Goal: Check status

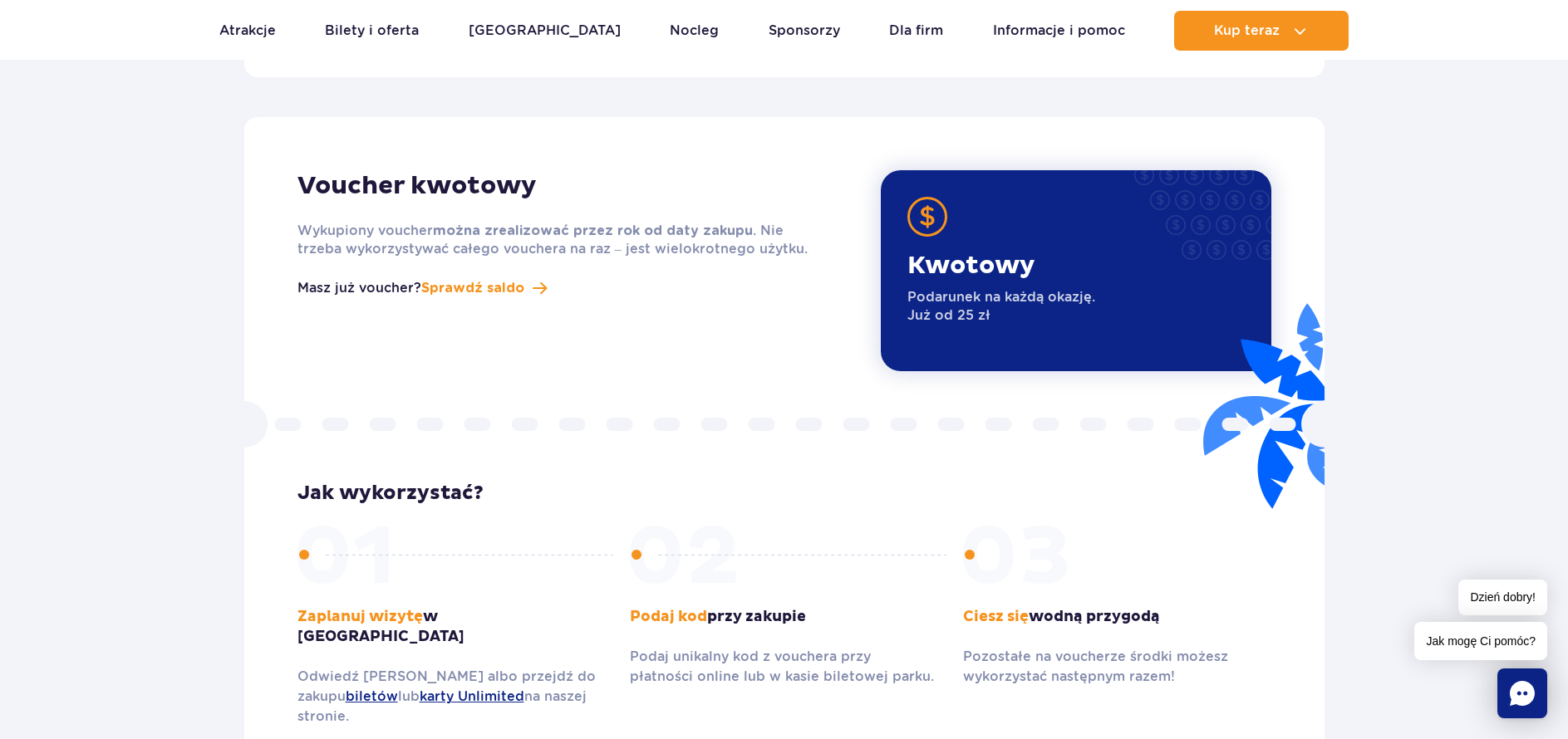
scroll to position [2075, 0]
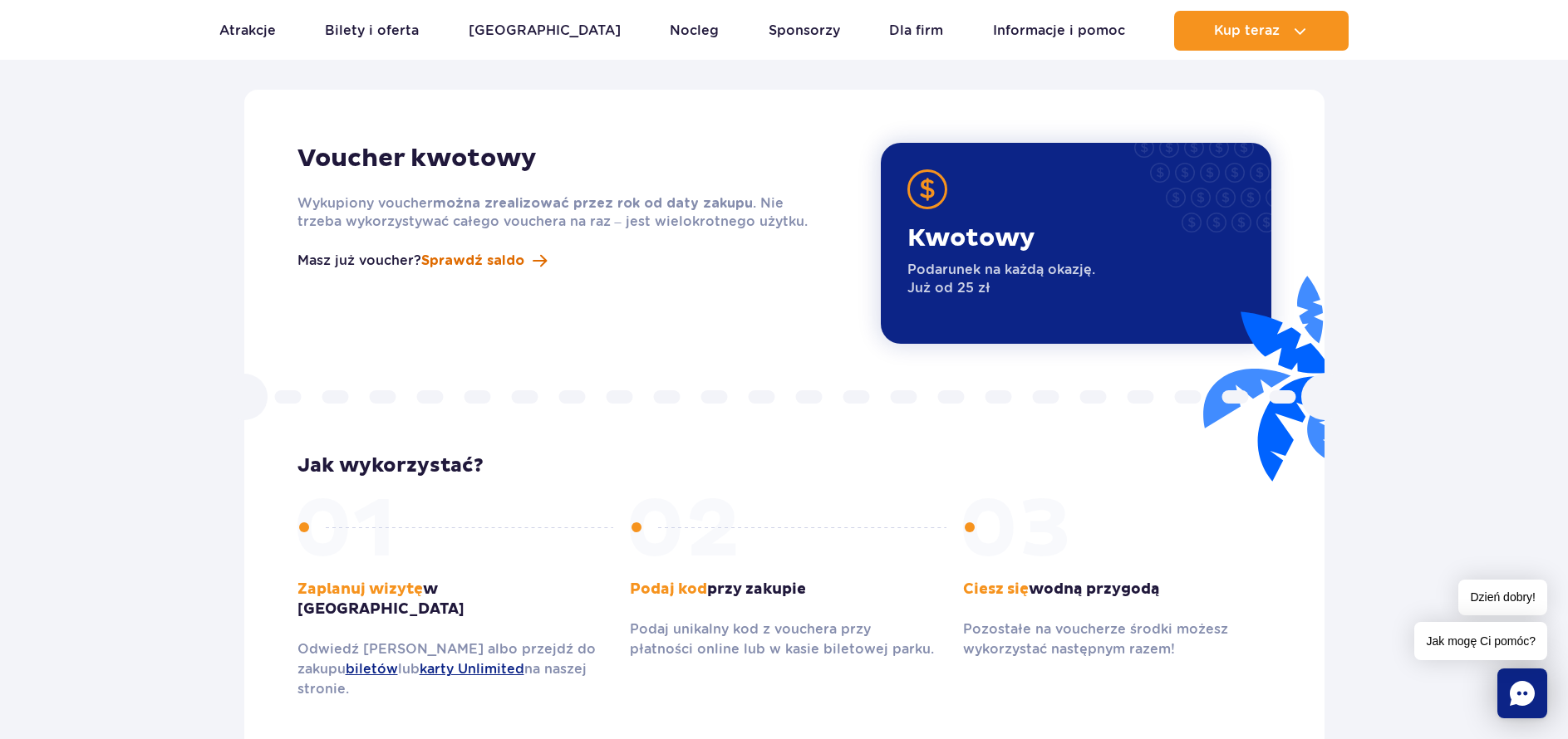
click at [509, 251] on span "Sprawdź saldo" at bounding box center [472, 261] width 103 height 20
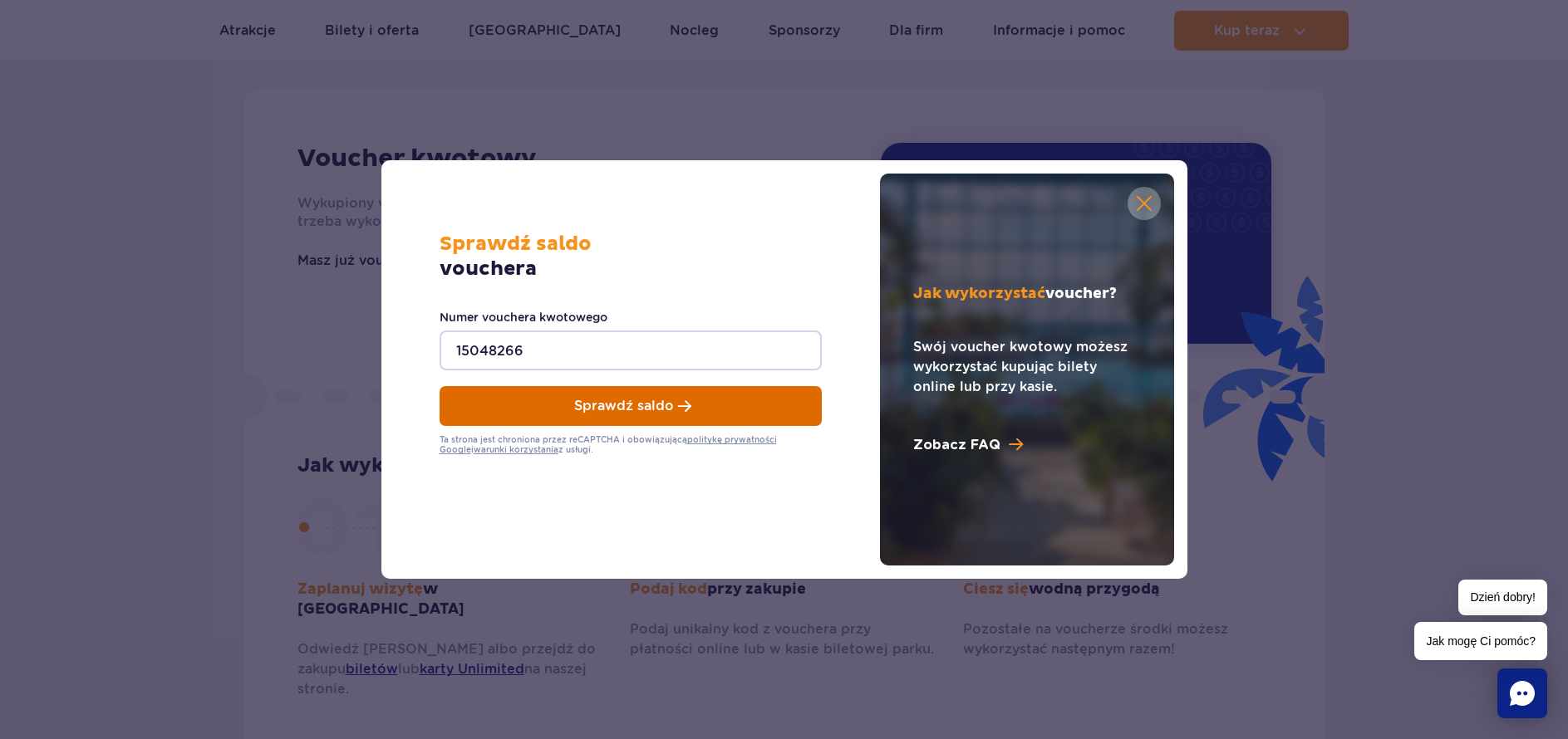
click at [596, 410] on span "Sprawdź saldo" at bounding box center [624, 405] width 100 height 15
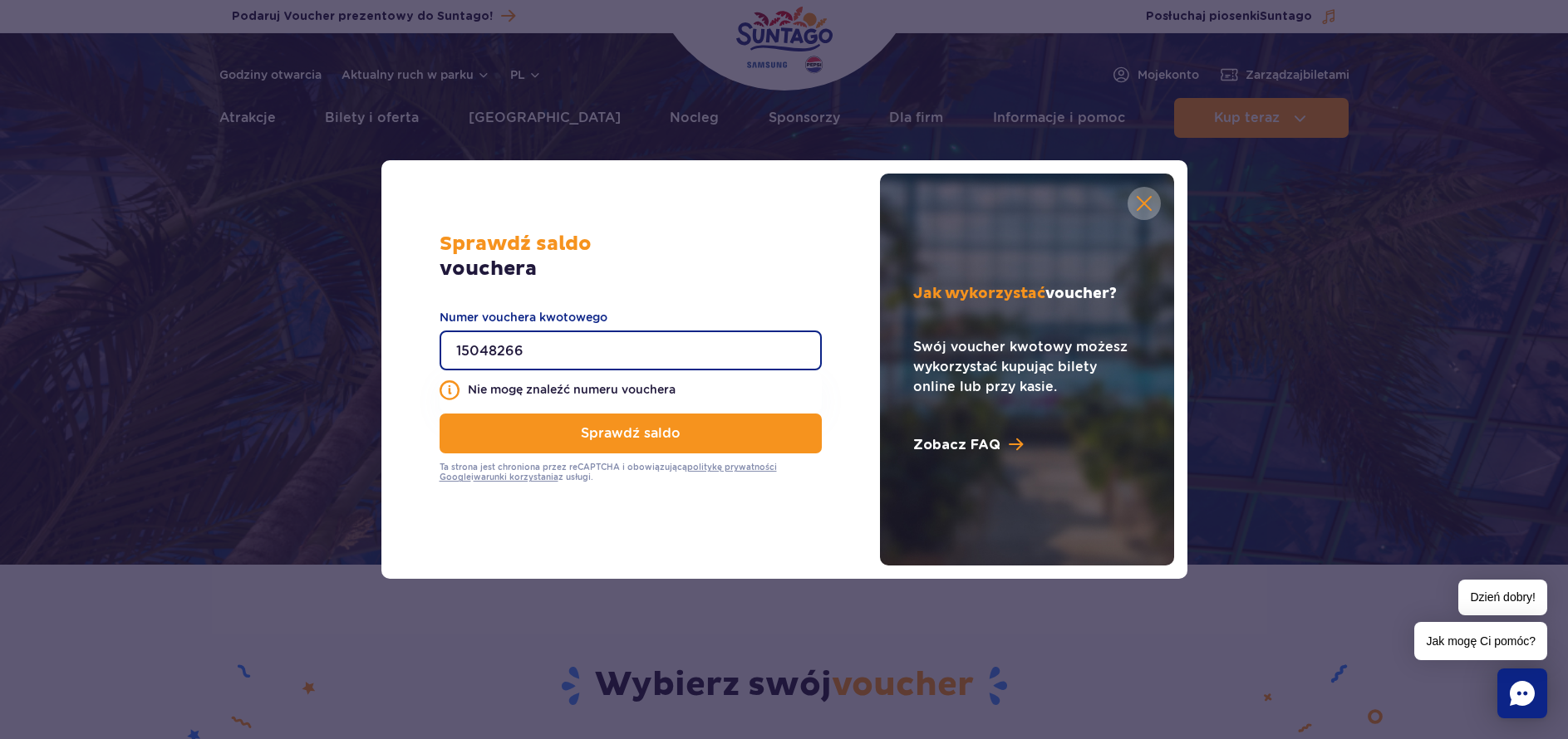
drag, startPoint x: 590, startPoint y: 348, endPoint x: 412, endPoint y: 363, distance: 178.6
click at [412, 363] on div "Sprawdź saldo vouchera 15048266 Numer vouchera kwotowego Nie mogę znaleźć numer…" at bounding box center [784, 369] width 806 height 419
type input "1"
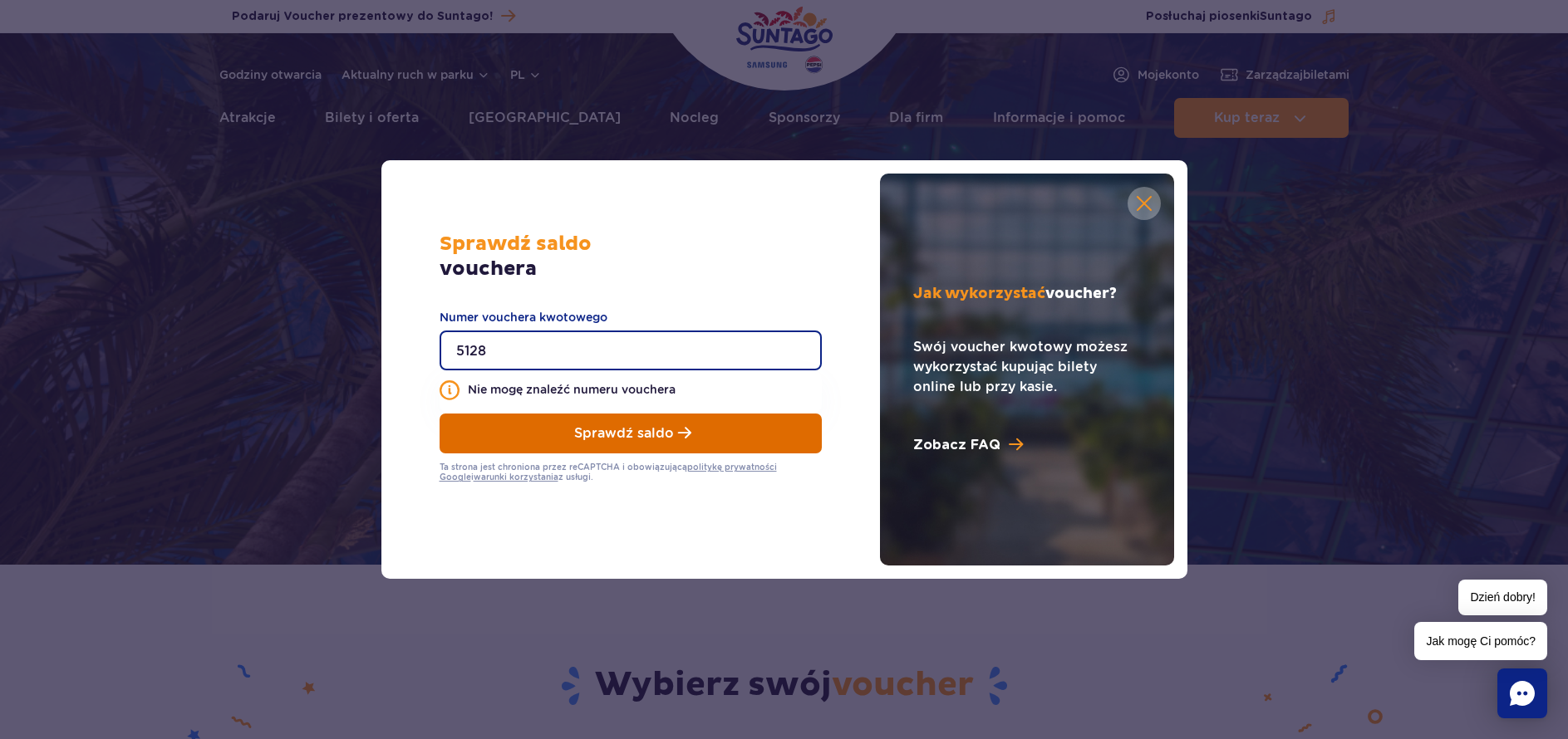
type input "5128"
click at [625, 428] on span "Sprawdź saldo" at bounding box center [624, 433] width 100 height 15
